Goal: Task Accomplishment & Management: Use online tool/utility

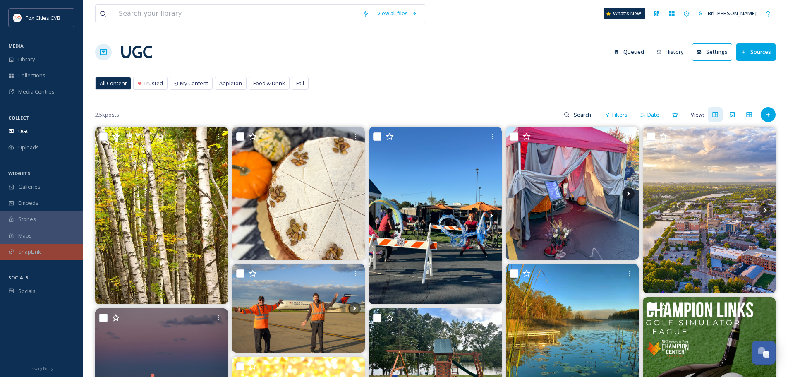
click at [34, 255] on span "SnapLink" at bounding box center [29, 252] width 23 height 8
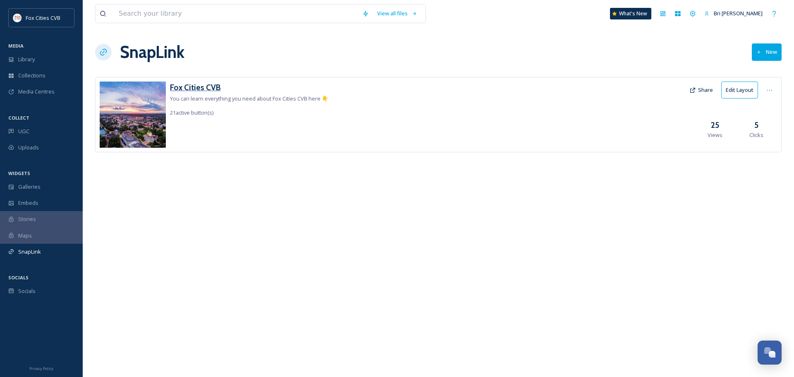
click at [184, 81] on h3 "Fox Cities CVB" at bounding box center [249, 87] width 158 height 12
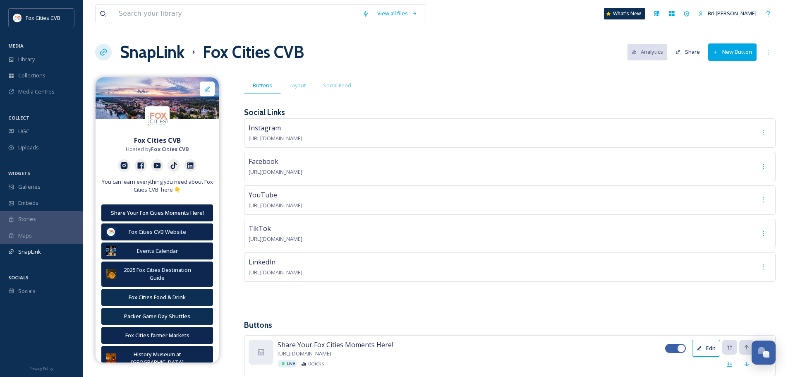
click at [731, 55] on button "New Button" at bounding box center [732, 51] width 48 height 17
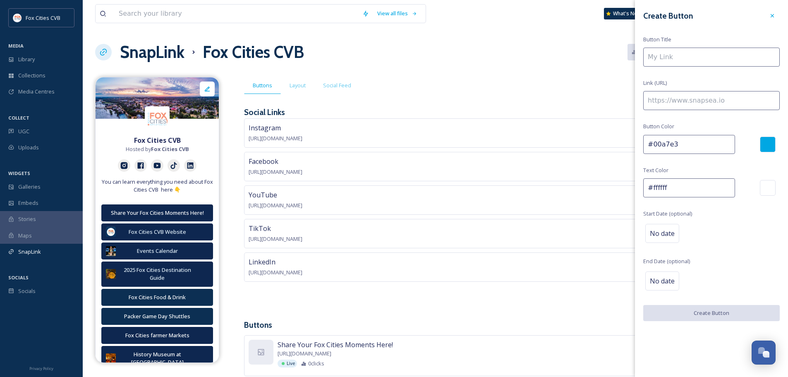
click at [723, 64] on input at bounding box center [711, 57] width 137 height 19
type input "Calaveras Fine Fusions"
click at [742, 103] on input at bounding box center [711, 100] width 137 height 19
paste input "[URL][DOMAIN_NAME]"
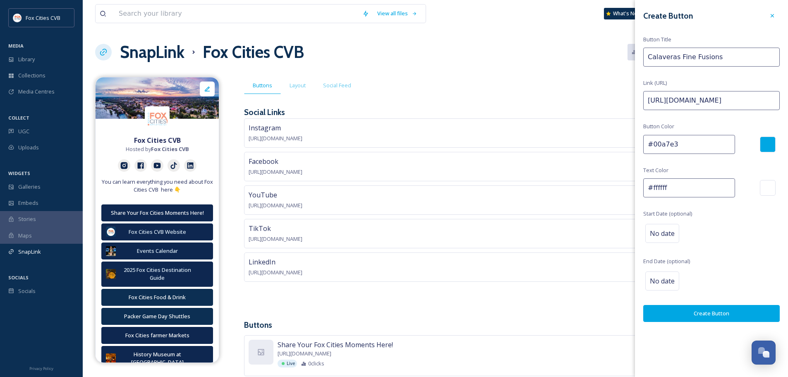
scroll to position [0, 42]
type input "[URL][DOMAIN_NAME]"
click at [768, 140] on div at bounding box center [768, 145] width 16 height 16
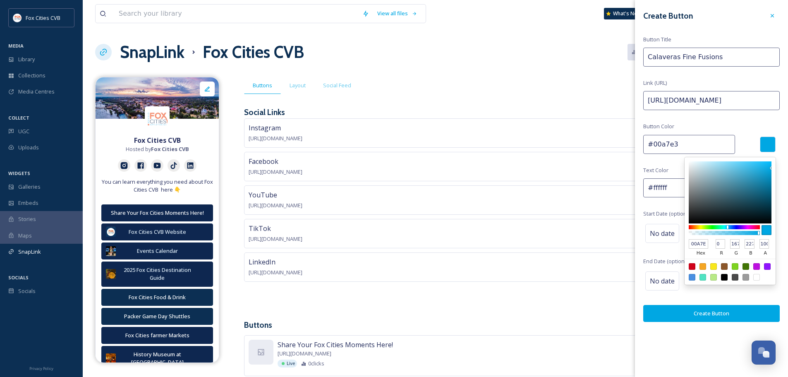
scroll to position [0, 0]
click at [688, 144] on input "#00a7e3" at bounding box center [689, 144] width 92 height 19
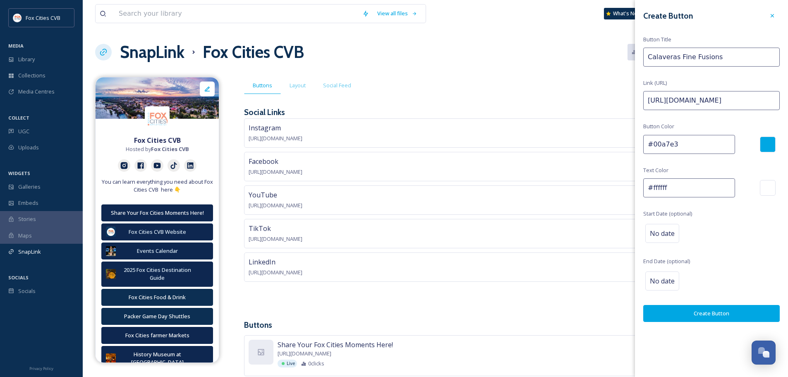
click at [688, 144] on input "#00a7e3" at bounding box center [689, 144] width 92 height 19
click at [771, 143] on div at bounding box center [768, 145] width 16 height 16
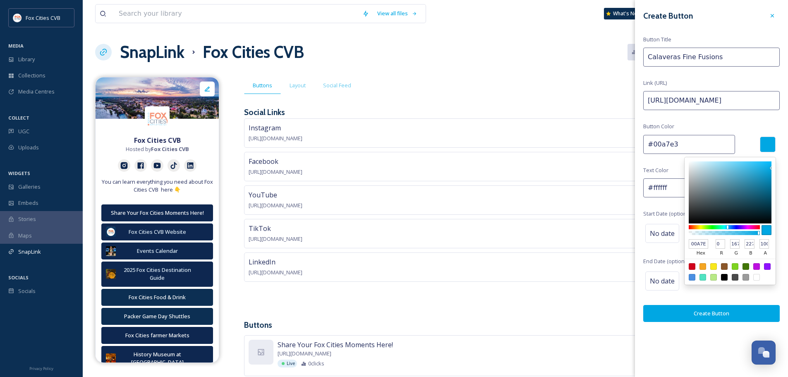
click at [769, 230] on div at bounding box center [767, 230] width 10 height 10
click at [664, 130] on span "Button Color" at bounding box center [658, 126] width 31 height 8
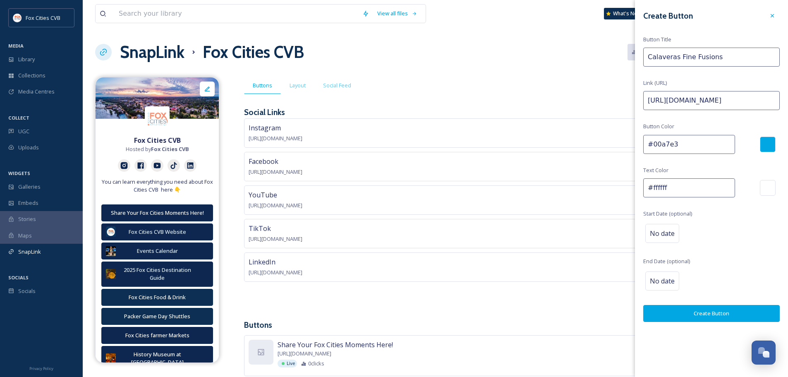
click at [667, 144] on input "#00a7e3" at bounding box center [689, 144] width 92 height 19
click at [667, 145] on input "#00a7e3" at bounding box center [689, 144] width 92 height 19
type input "0c2f53"
click at [728, 215] on div "Create Button Button Title Calaveras Fine Fusions Link (URL) [URL][DOMAIN_NAME]…" at bounding box center [711, 165] width 153 height 330
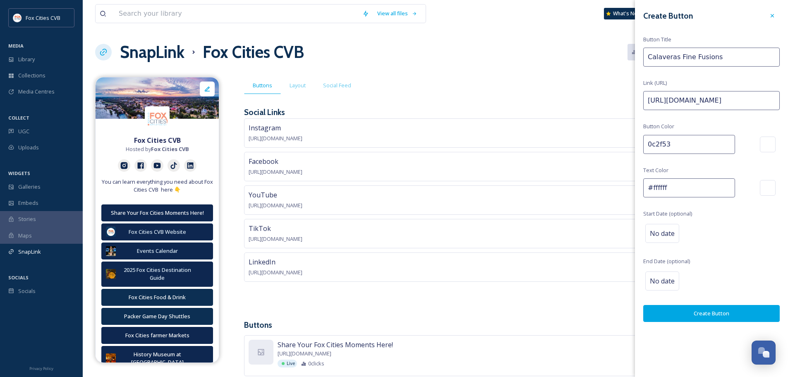
click at [707, 151] on input "0c2f53" at bounding box center [689, 144] width 92 height 19
click at [727, 248] on div "Create Button Button Title Calaveras Fine Fusions Link (URL) [URL][DOMAIN_NAME]…" at bounding box center [711, 165] width 153 height 330
click at [673, 235] on span "No date" at bounding box center [662, 233] width 25 height 10
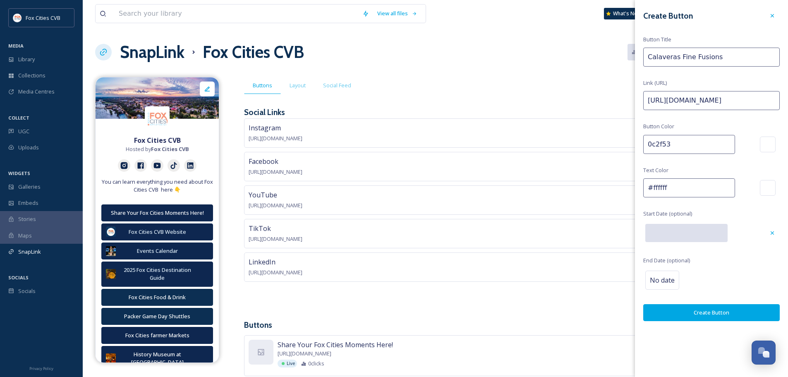
click at [678, 234] on input "text" at bounding box center [686, 233] width 82 height 18
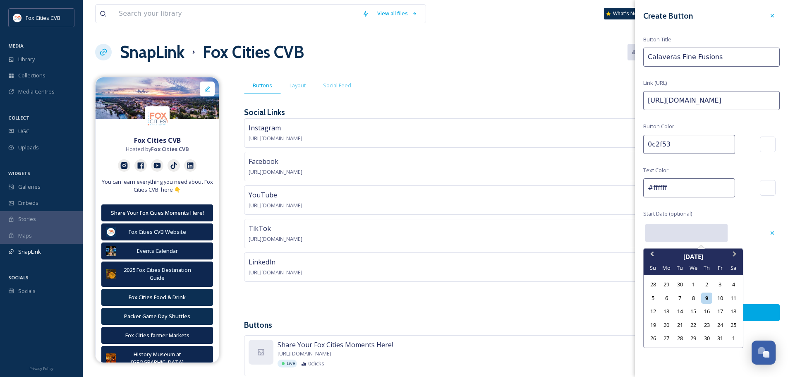
click at [735, 253] on span "Next Month" at bounding box center [735, 255] width 0 height 12
click at [683, 310] on div "11" at bounding box center [679, 311] width 11 height 11
type input "[DATE]"
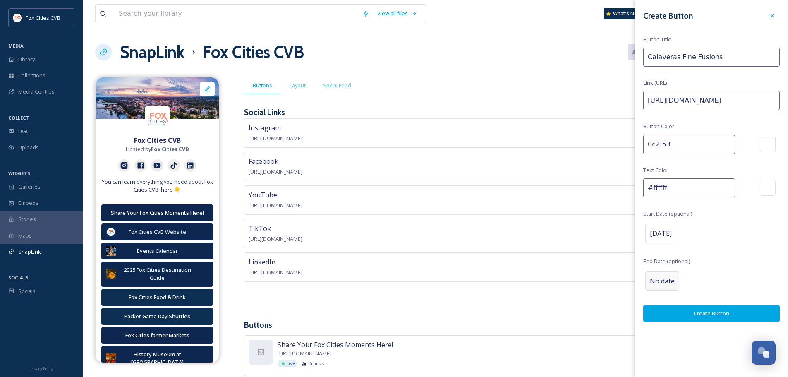
click at [670, 280] on span "No date" at bounding box center [662, 281] width 25 height 10
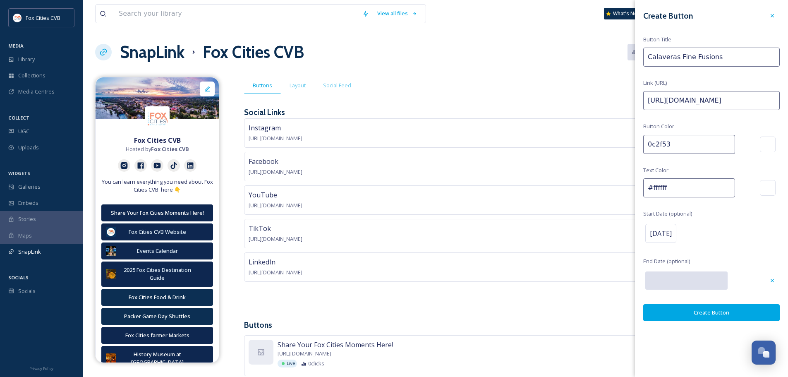
click at [671, 280] on input "text" at bounding box center [686, 280] width 82 height 18
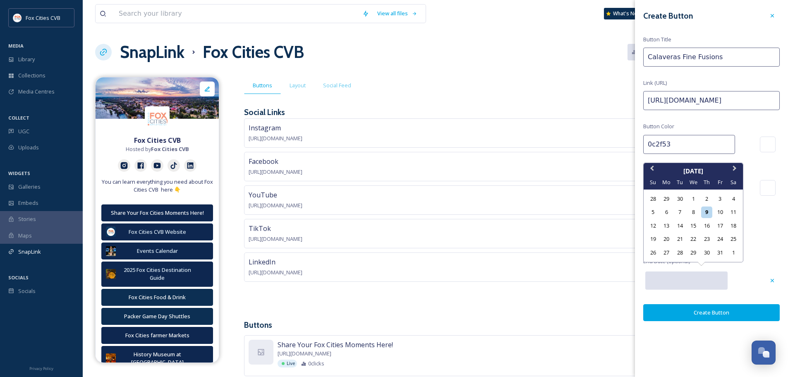
click at [731, 171] on button "Next Month" at bounding box center [735, 170] width 13 height 13
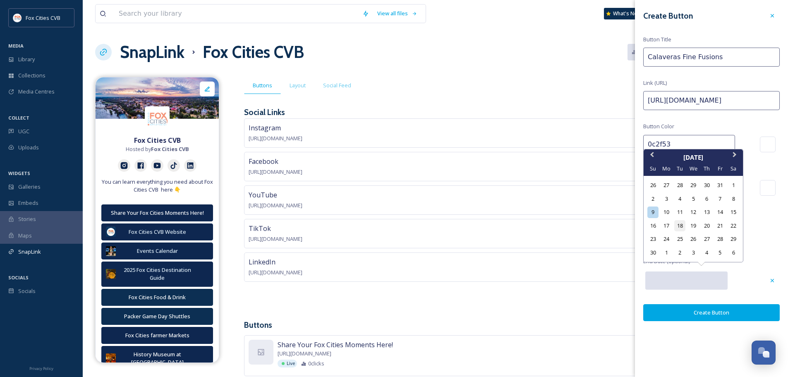
click at [682, 227] on div "18" at bounding box center [679, 225] width 11 height 11
type input "[DATE]"
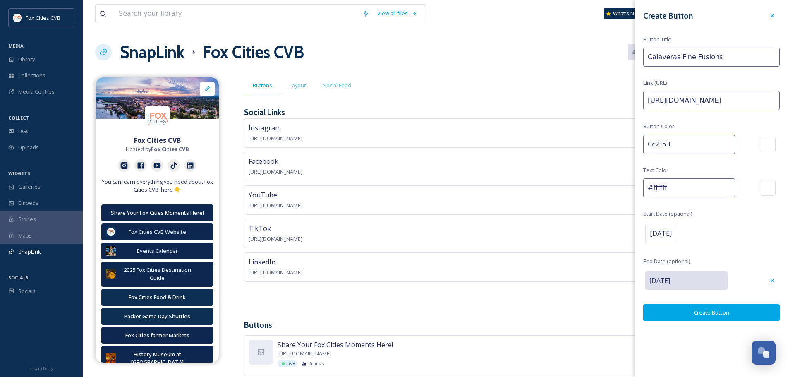
click at [774, 223] on div "[DATE]" at bounding box center [711, 233] width 137 height 23
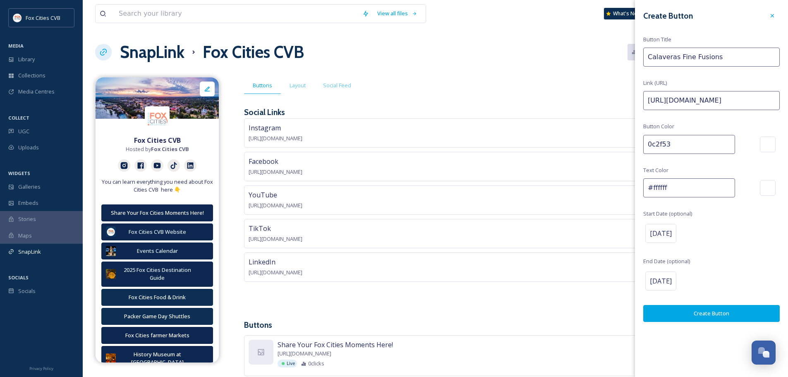
click at [699, 143] on input "0c2f53" at bounding box center [689, 144] width 92 height 19
type input "0C2F53"
click at [786, 256] on div "Create Button Button Title Calaveras Fine Fusions Link (URL) [URL][DOMAIN_NAME]…" at bounding box center [711, 165] width 153 height 330
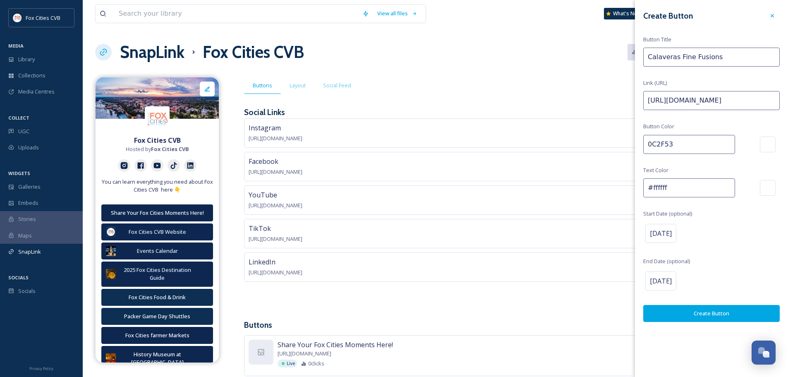
click at [733, 308] on button "Create Button" at bounding box center [711, 313] width 137 height 17
